Goal: Task Accomplishment & Management: Use online tool/utility

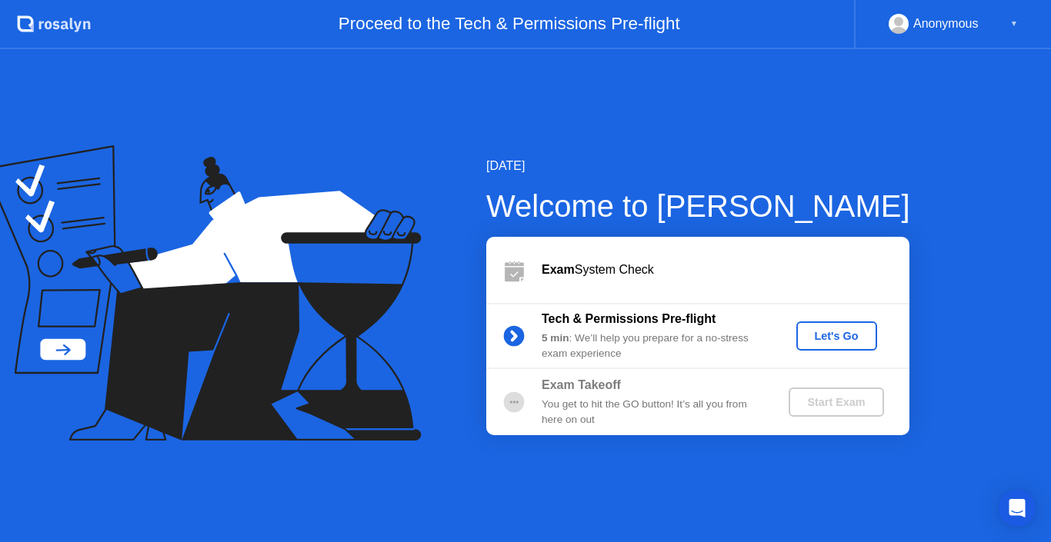
click at [846, 333] on div "Let's Go" at bounding box center [837, 336] width 68 height 12
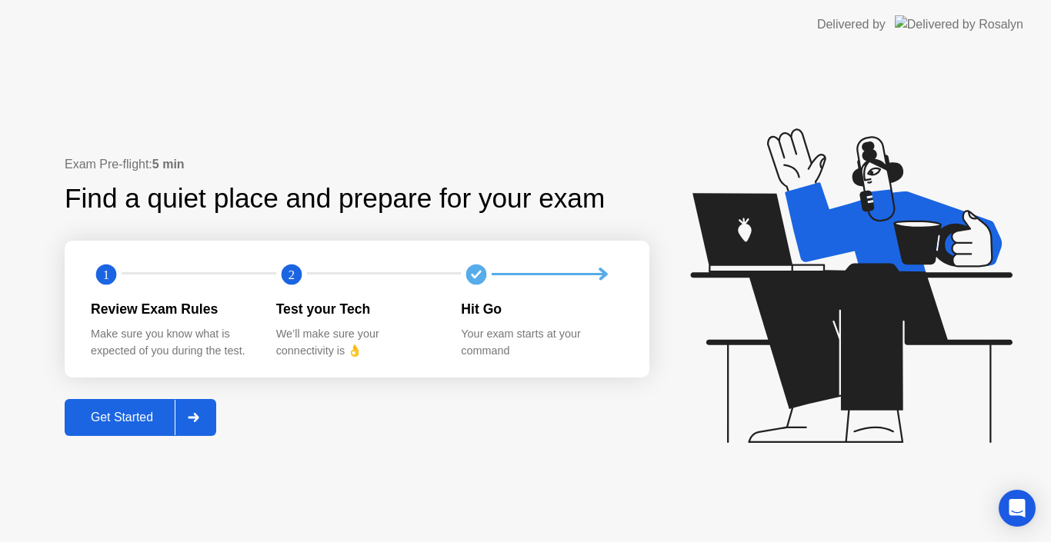
click at [133, 411] on div "Get Started" at bounding box center [121, 418] width 105 height 14
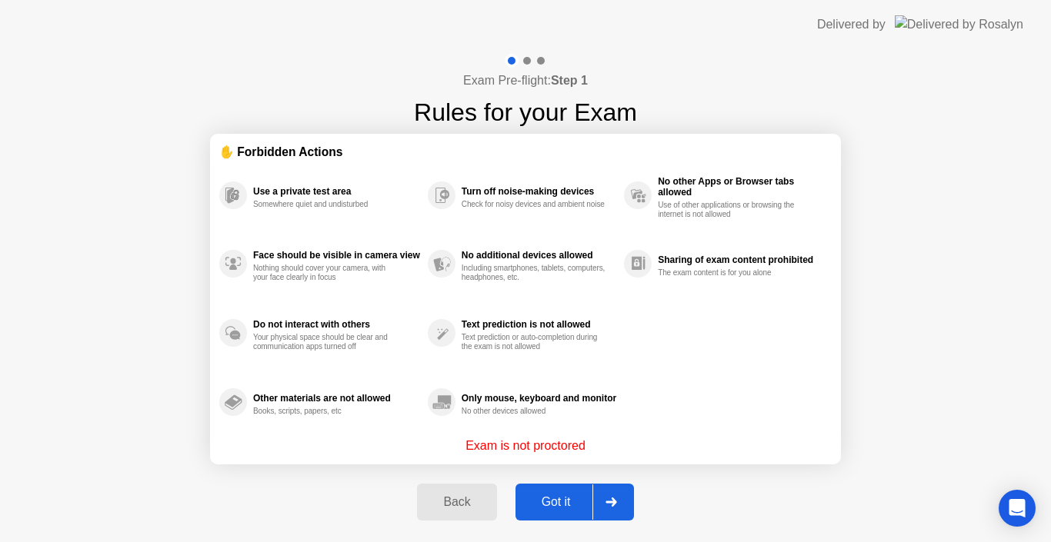
click at [549, 490] on button "Got it" at bounding box center [575, 502] width 118 height 37
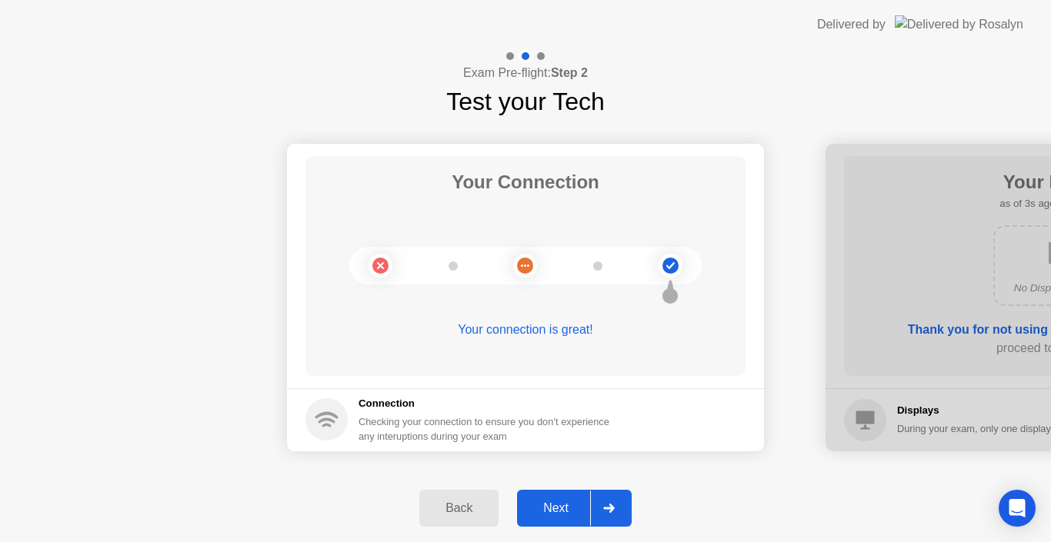
click at [566, 496] on button "Next" at bounding box center [574, 508] width 115 height 37
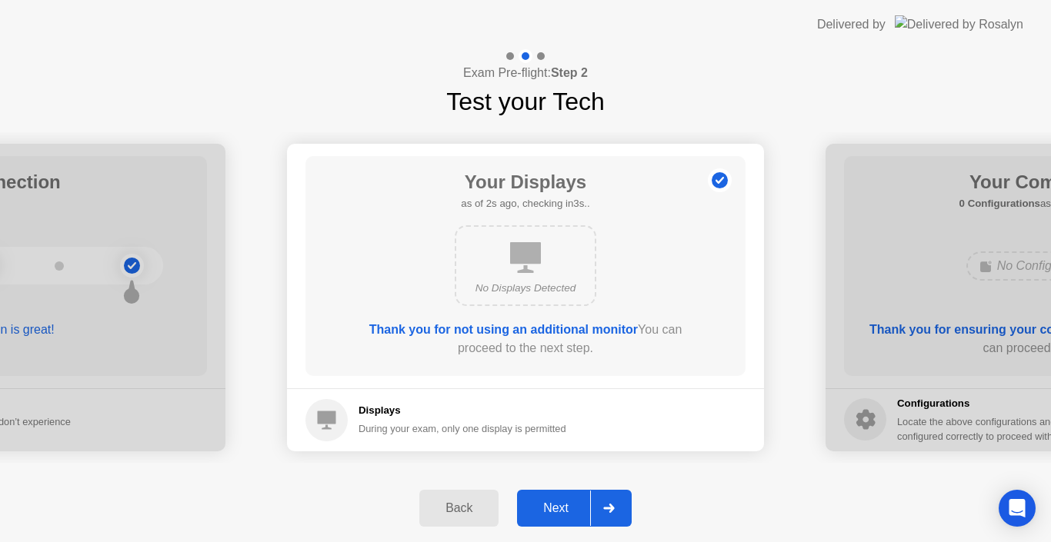
click at [556, 509] on div "Next" at bounding box center [556, 509] width 68 height 14
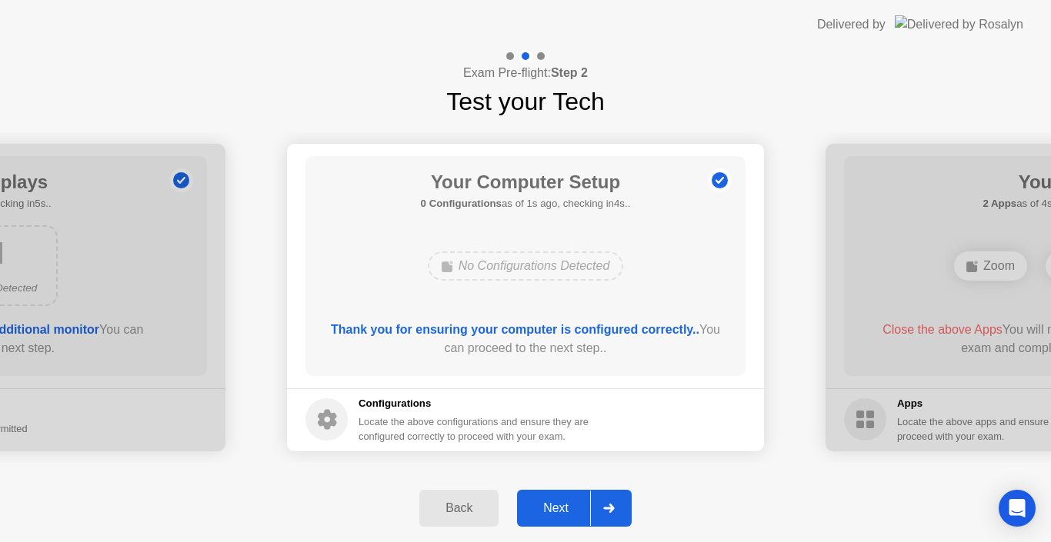
click at [556, 509] on div "Next" at bounding box center [556, 509] width 68 height 14
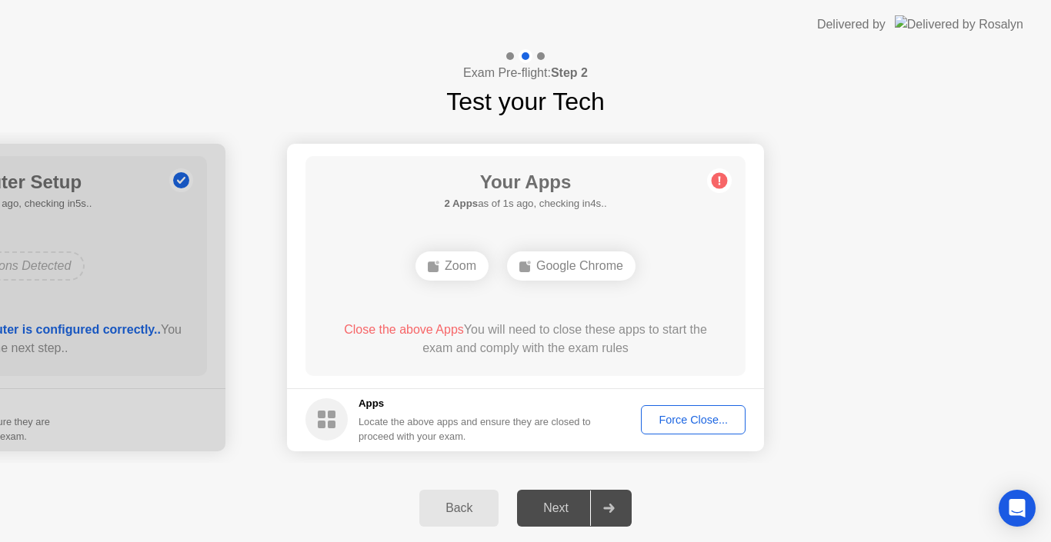
click at [727, 406] on button "Force Close..." at bounding box center [693, 420] width 105 height 29
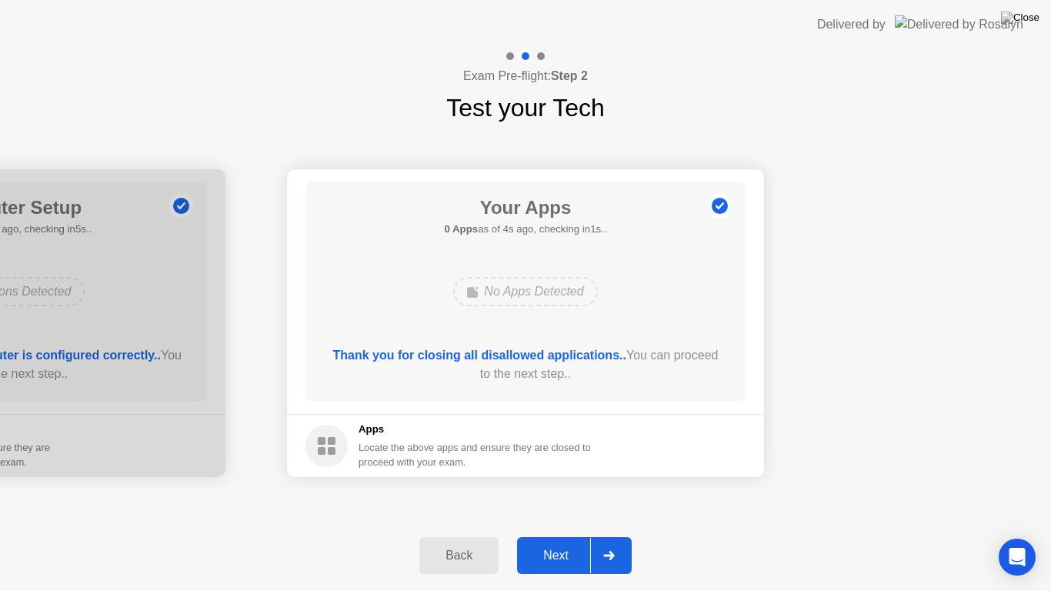
click at [553, 542] on div "Next" at bounding box center [556, 556] width 68 height 14
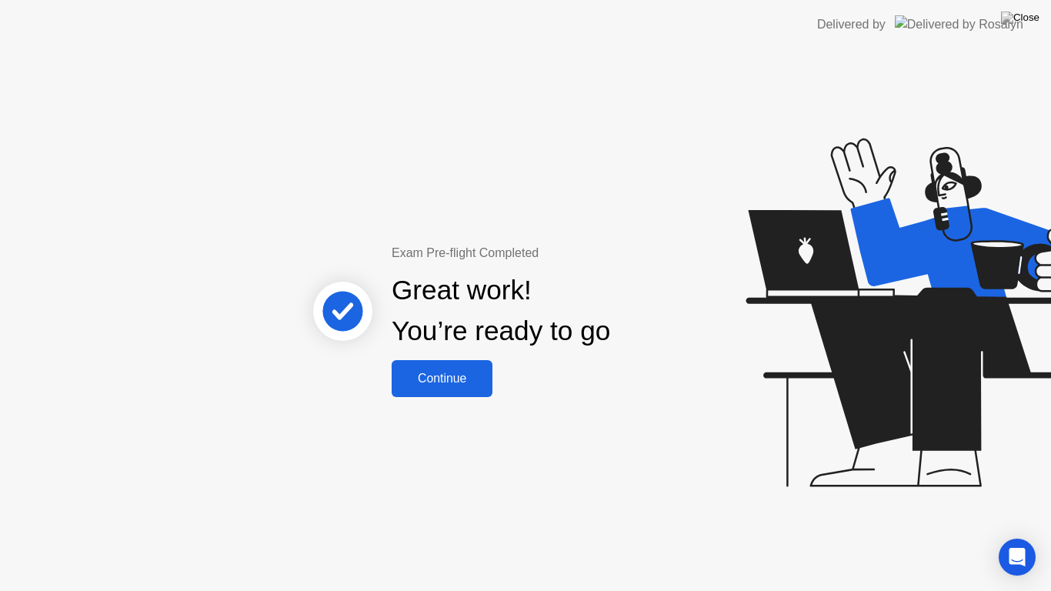
click at [456, 382] on div "Continue" at bounding box center [442, 379] width 92 height 14
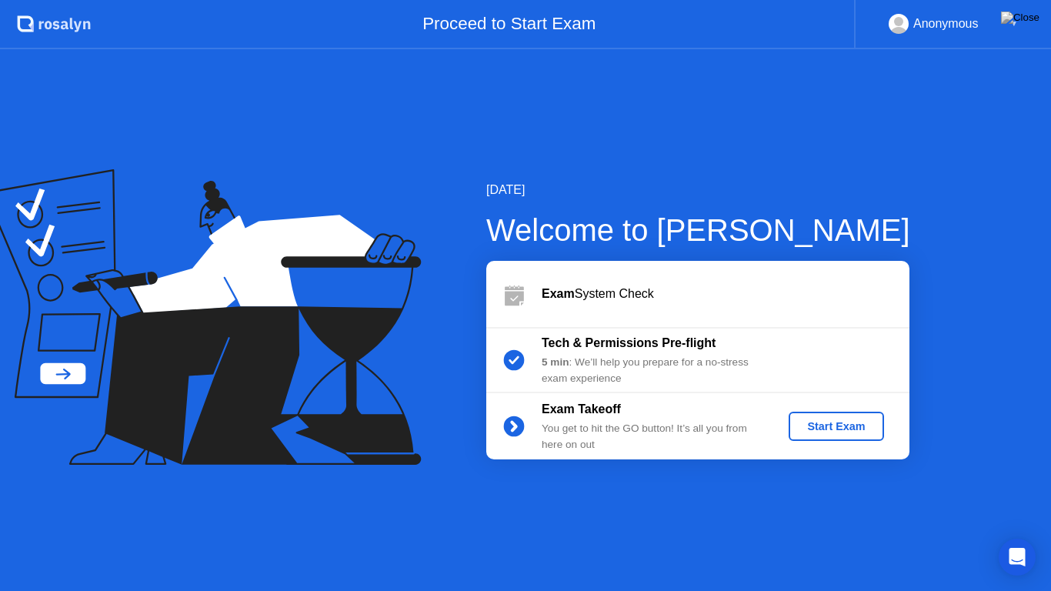
click at [820, 429] on div "Start Exam" at bounding box center [836, 426] width 82 height 12
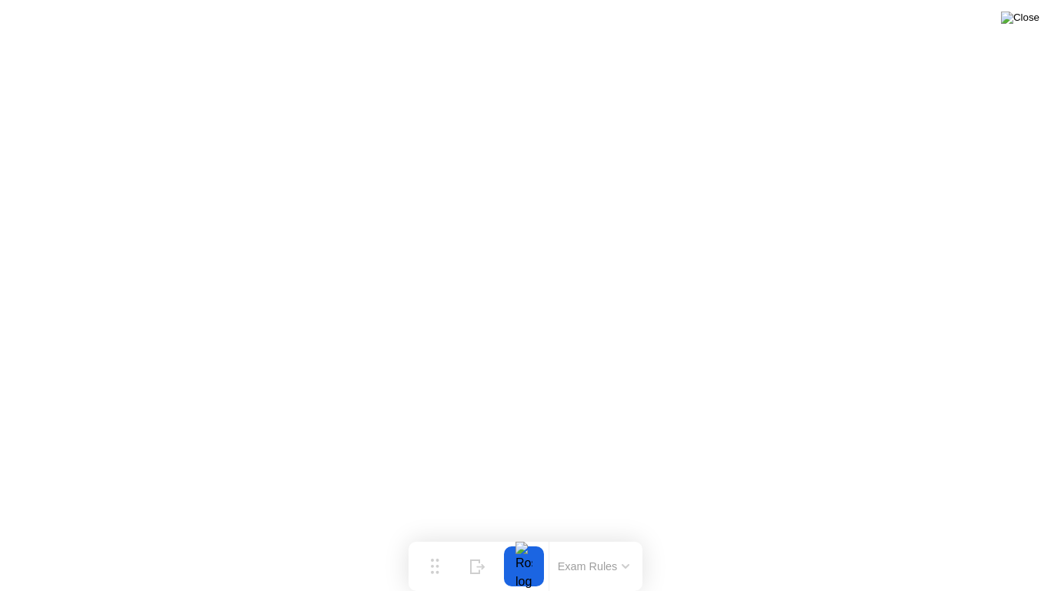
click at [1027, 22] on img at bounding box center [1020, 18] width 38 height 12
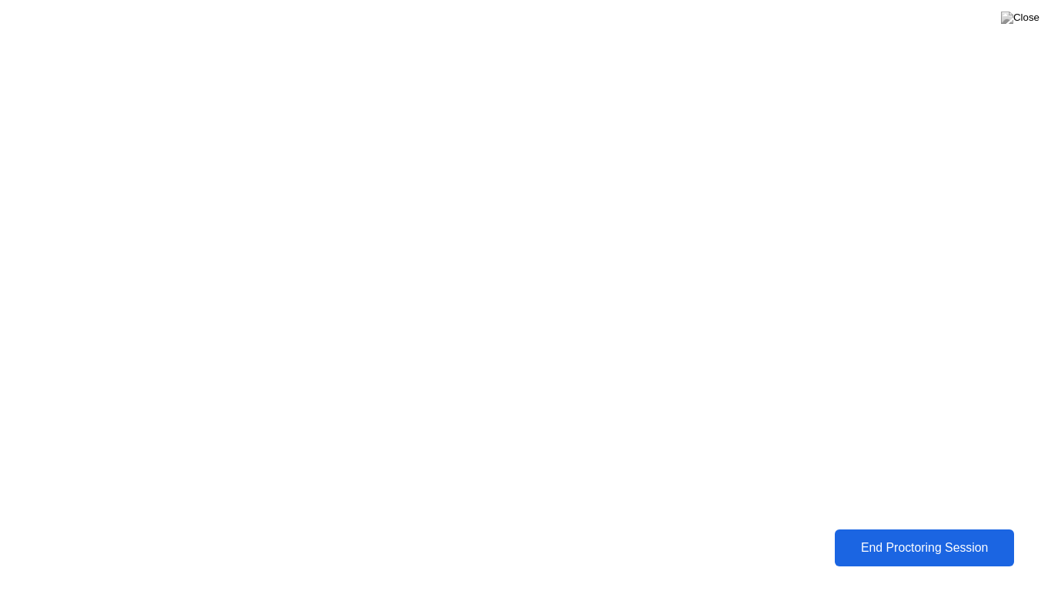
click at [845, 542] on div "End Proctoring Session" at bounding box center [924, 548] width 171 height 14
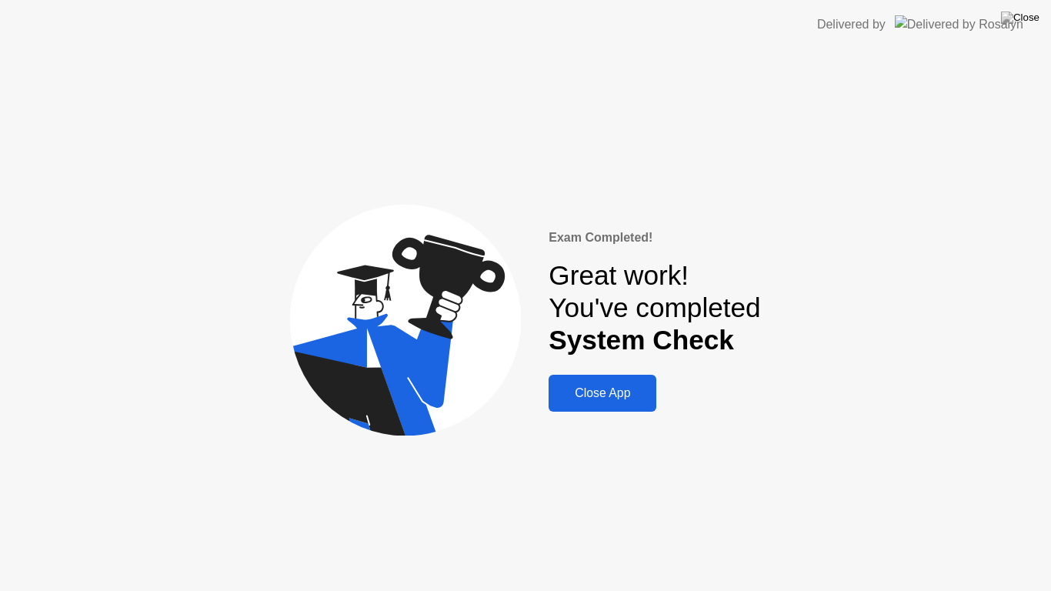
click at [616, 392] on div "Close App" at bounding box center [602, 393] width 98 height 14
